Goal: Obtain resource: Obtain resource

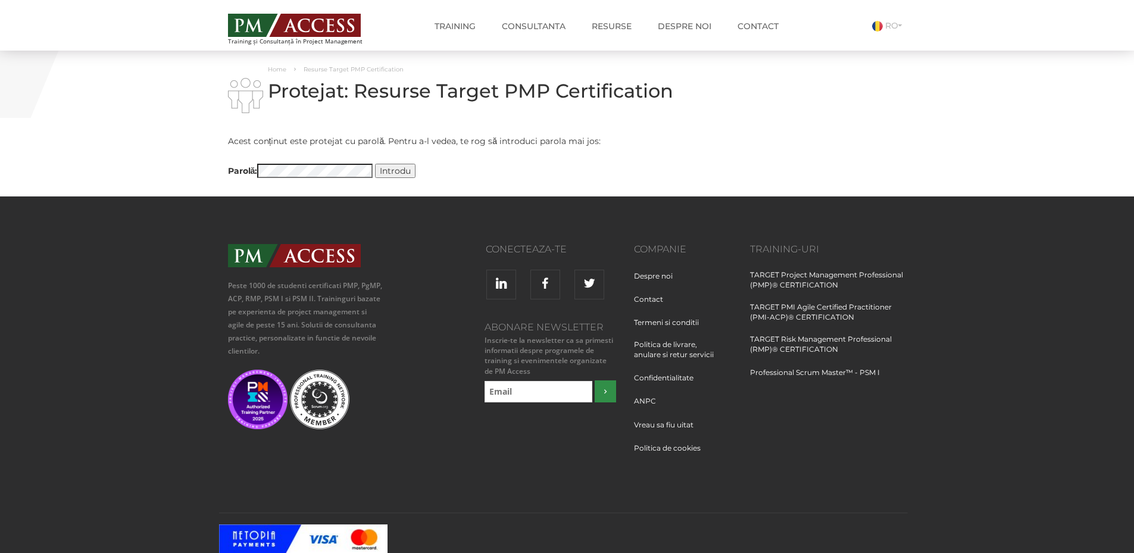
click at [394, 171] on input "Introdu" at bounding box center [395, 171] width 40 height 14
click at [433, 177] on p "Parolă: Introdu" at bounding box center [451, 173] width 447 height 18
click at [404, 168] on input "Introdu" at bounding box center [395, 171] width 40 height 14
